Goal: Transaction & Acquisition: Purchase product/service

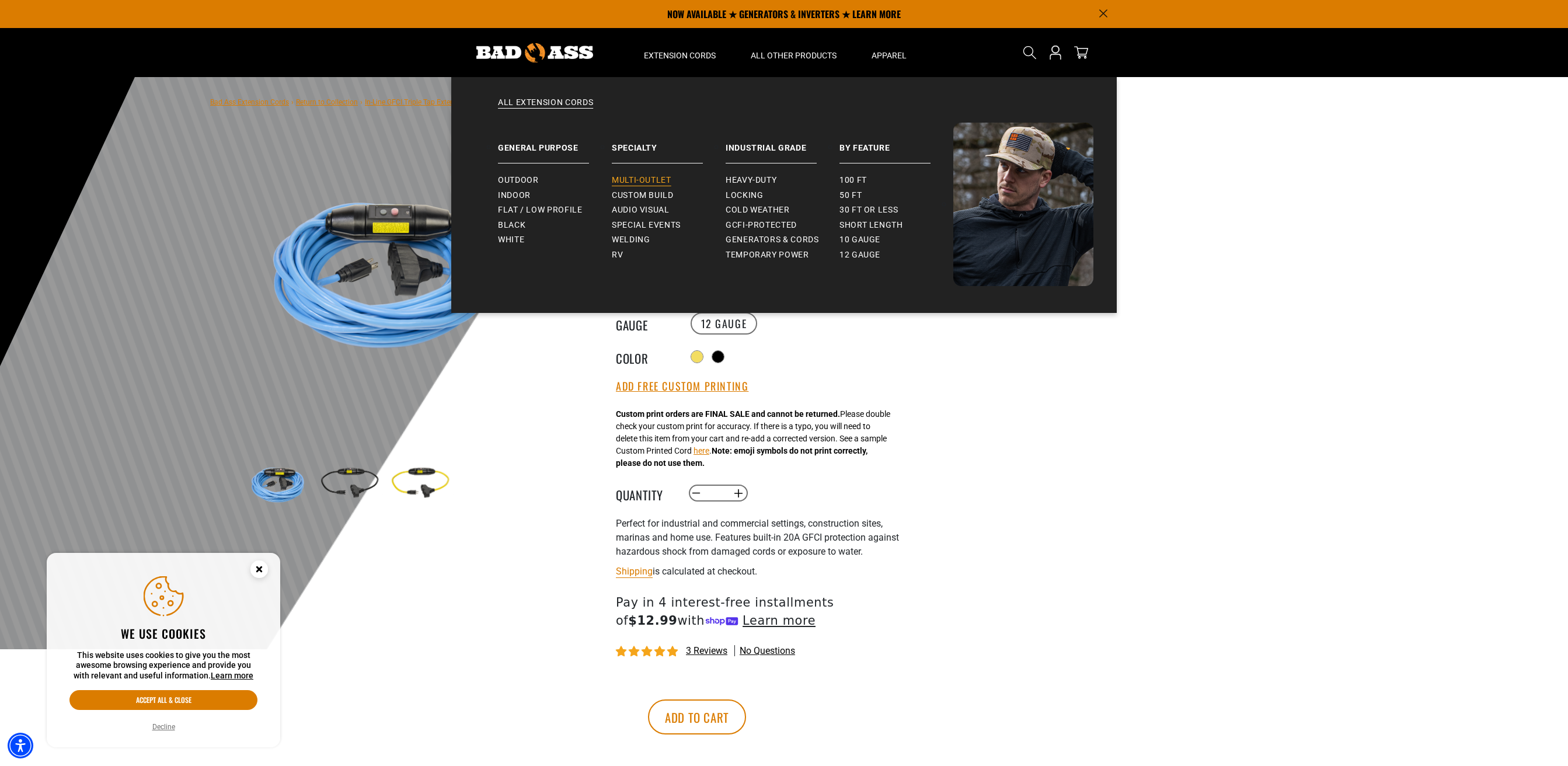
click at [651, 177] on span "Multi-Outlet" at bounding box center [642, 180] width 60 height 10
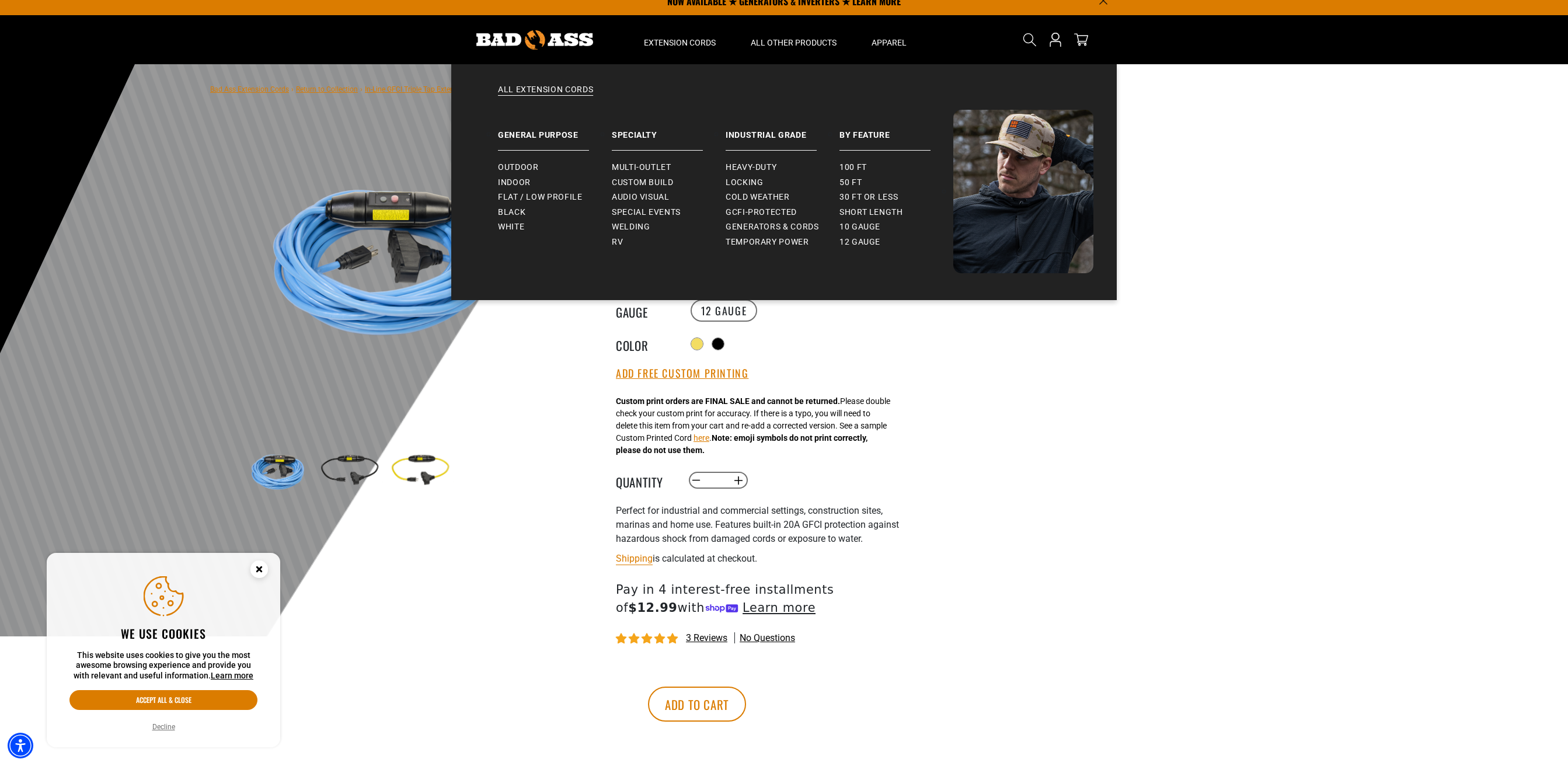
scroll to position [20, 0]
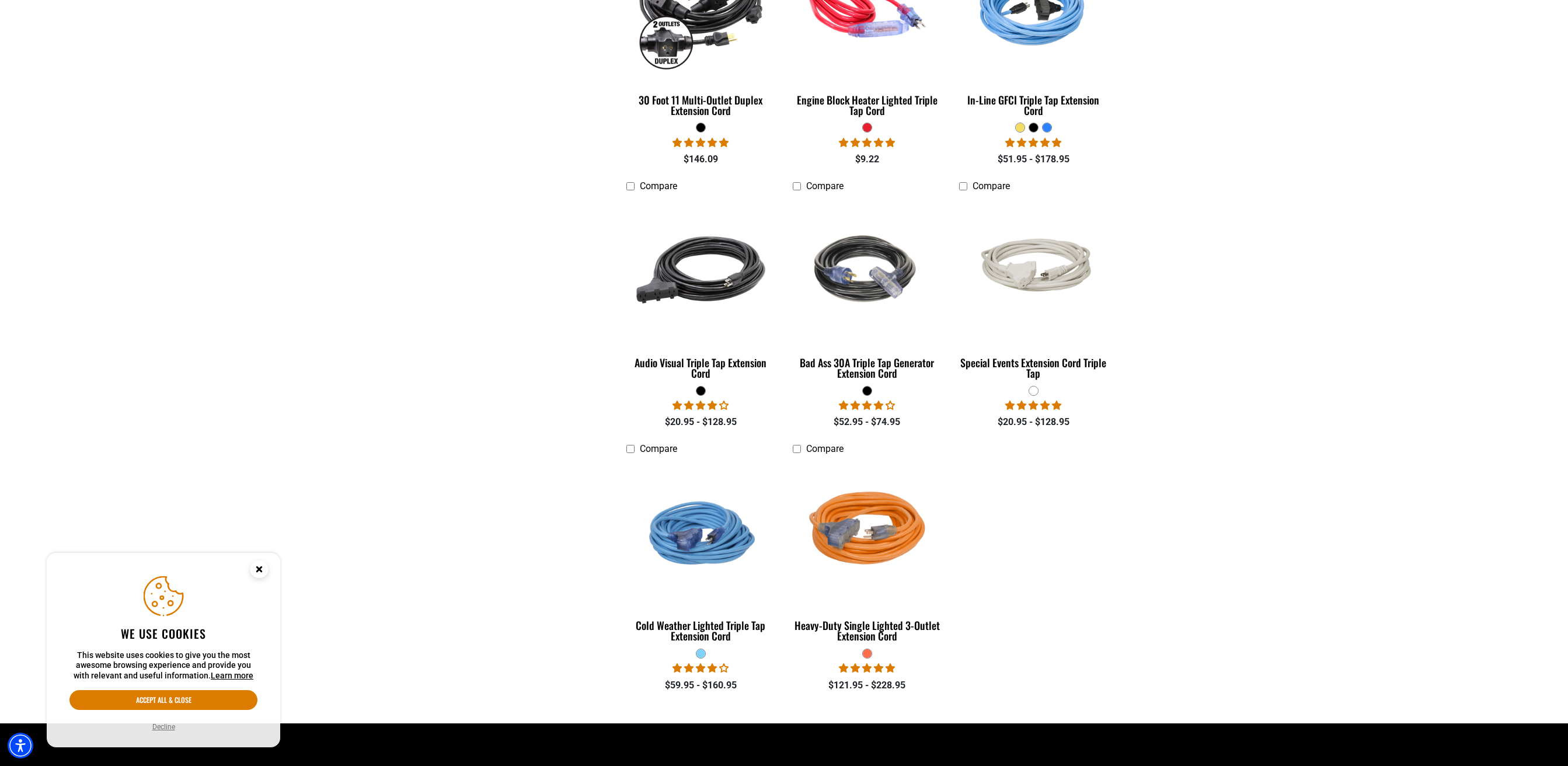
scroll to position [686, 0]
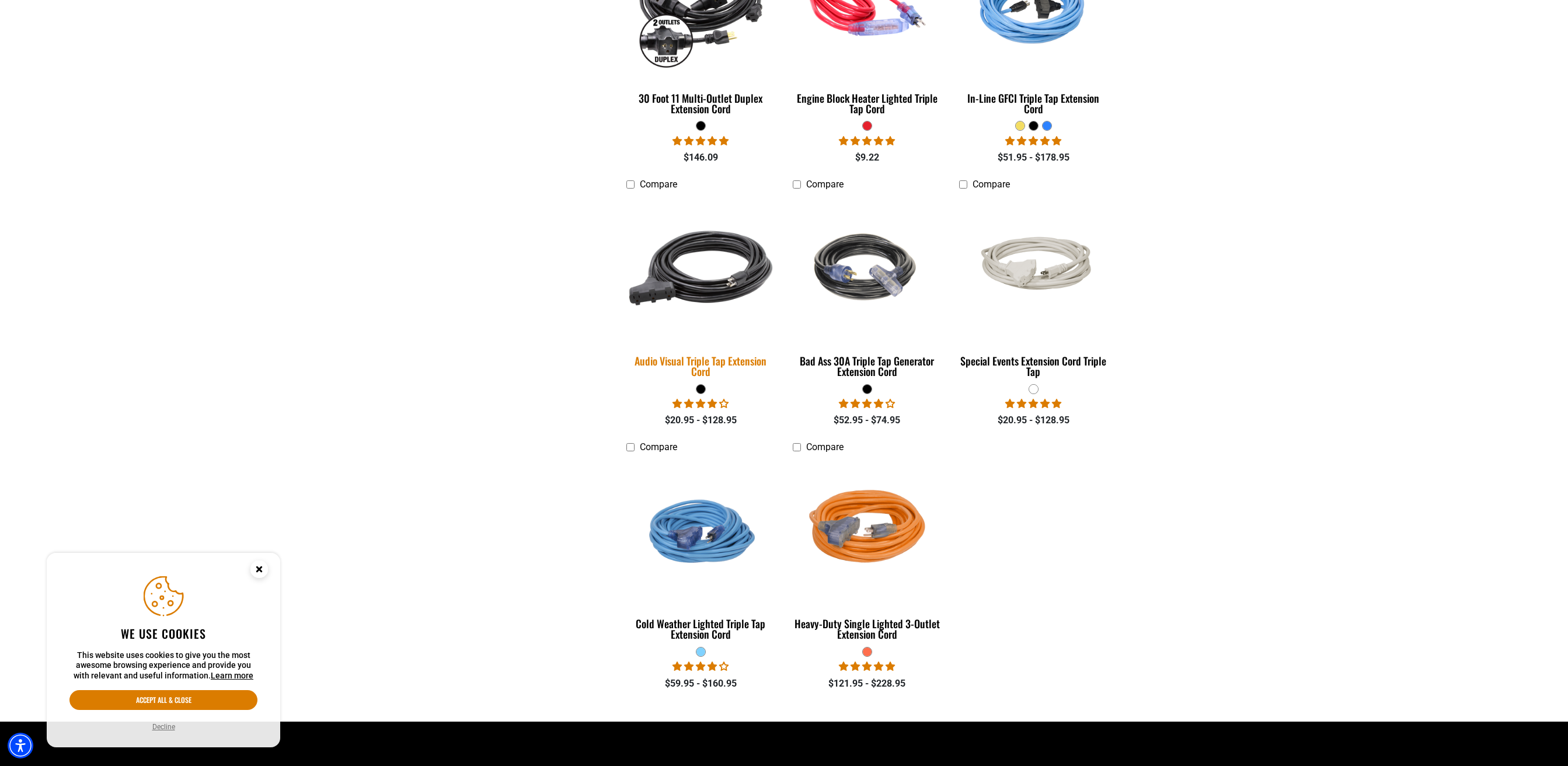
click at [696, 281] on img at bounding box center [701, 269] width 164 height 150
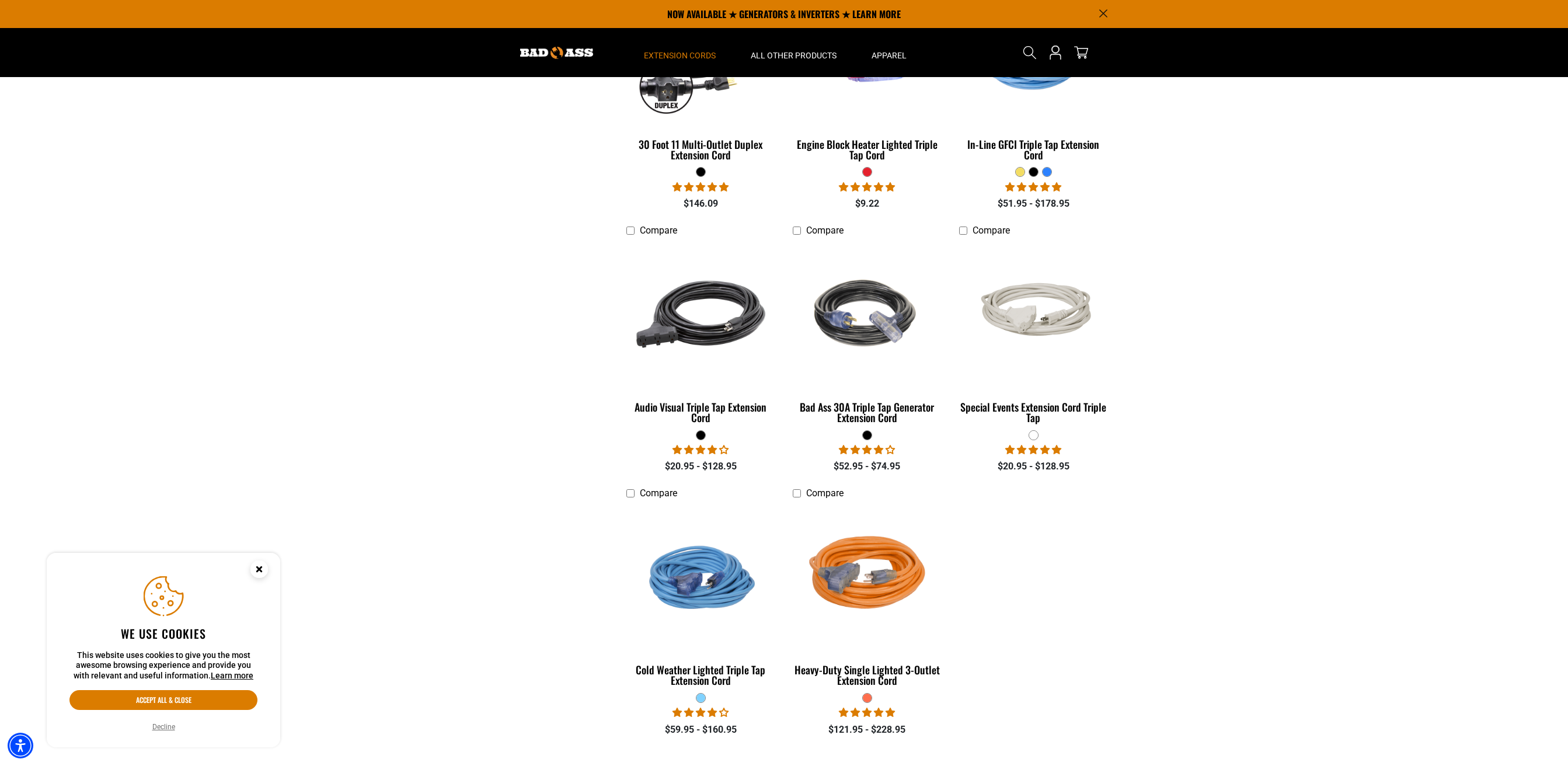
scroll to position [626, 0]
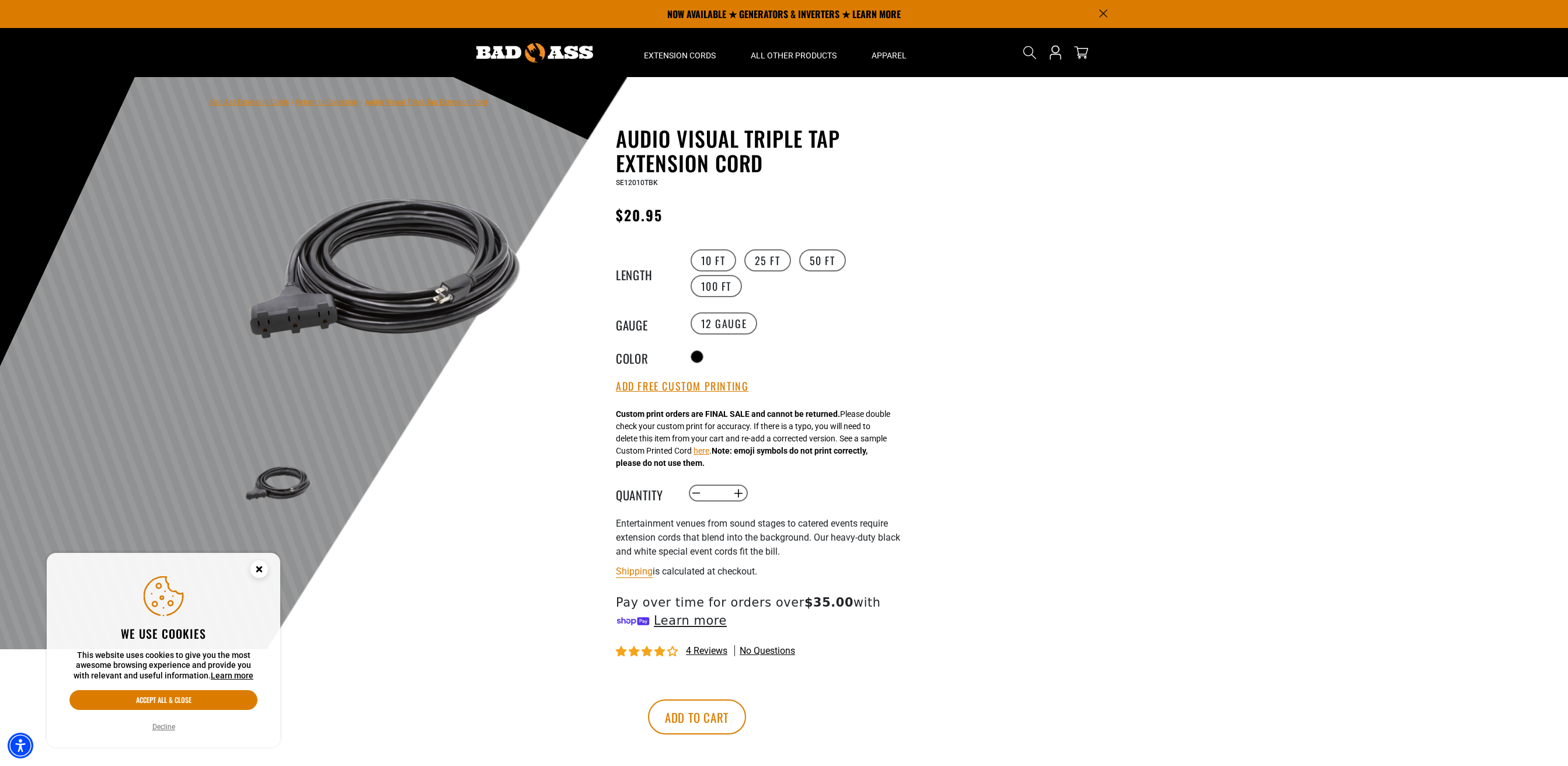
click at [263, 566] on circle "Close this option" at bounding box center [259, 569] width 18 height 18
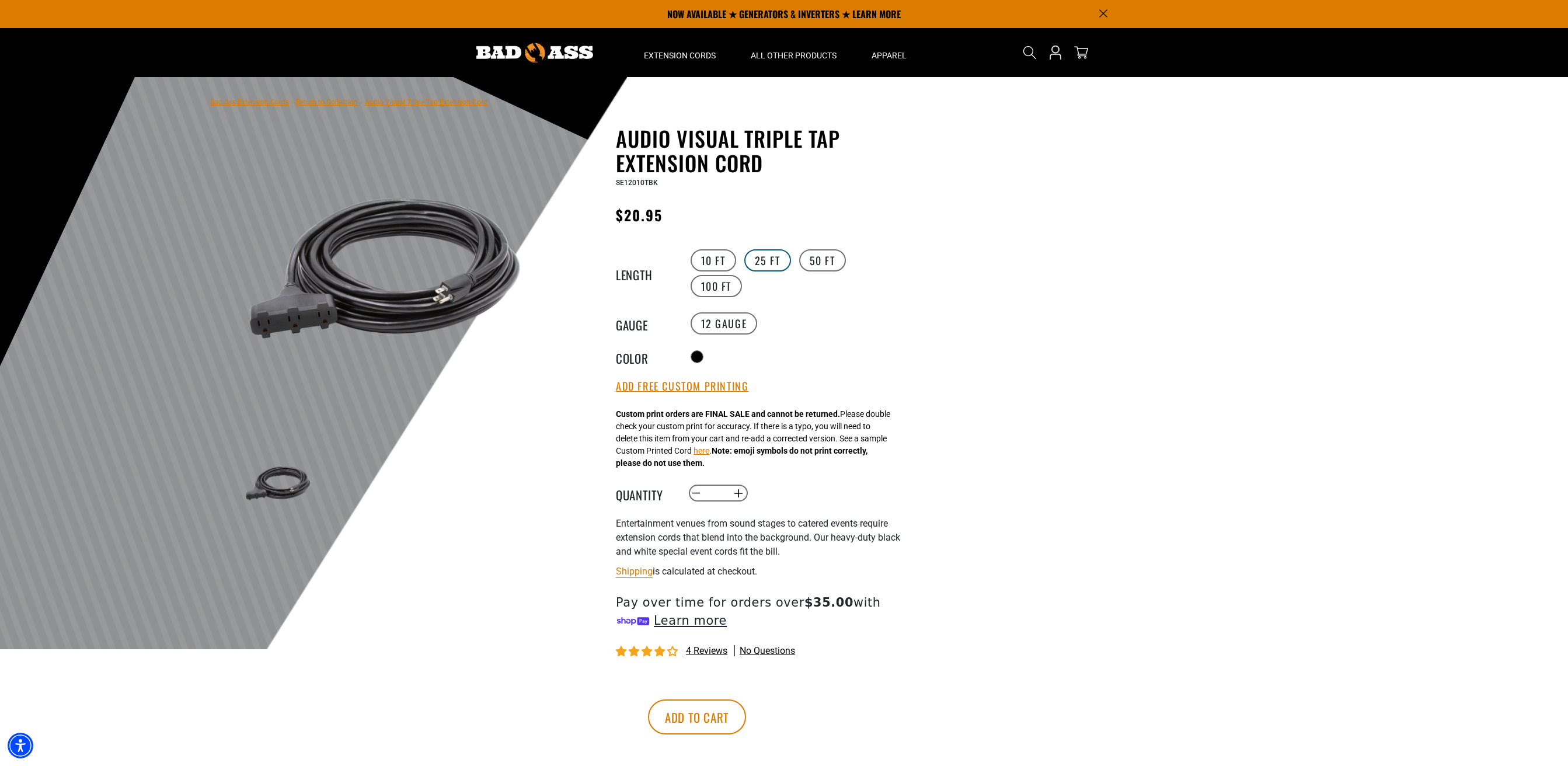
click at [767, 265] on label "25 FT" at bounding box center [768, 261] width 47 height 22
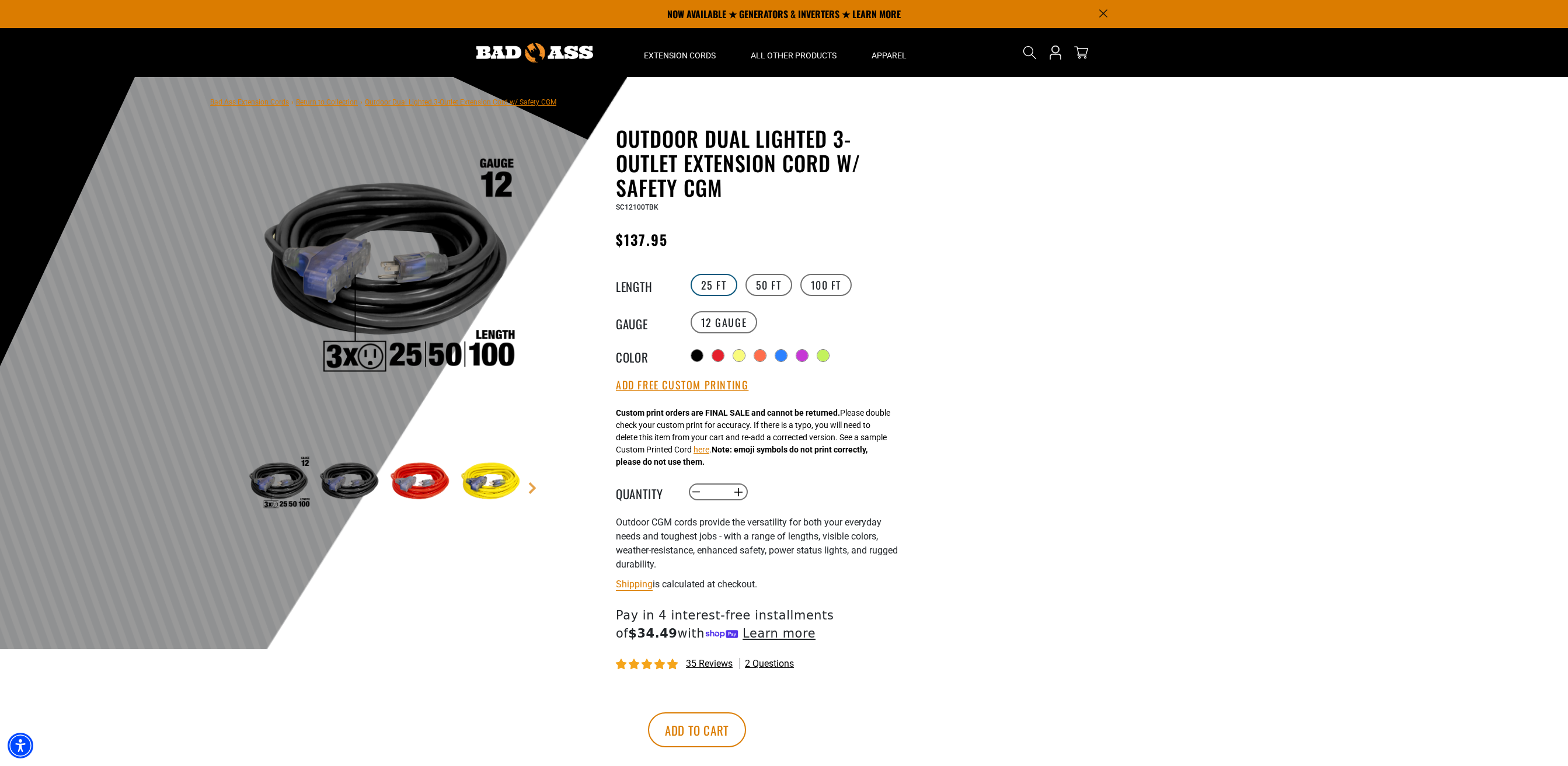
click at [716, 289] on label "25 FT" at bounding box center [714, 285] width 47 height 22
